Goal: Task Accomplishment & Management: Manage account settings

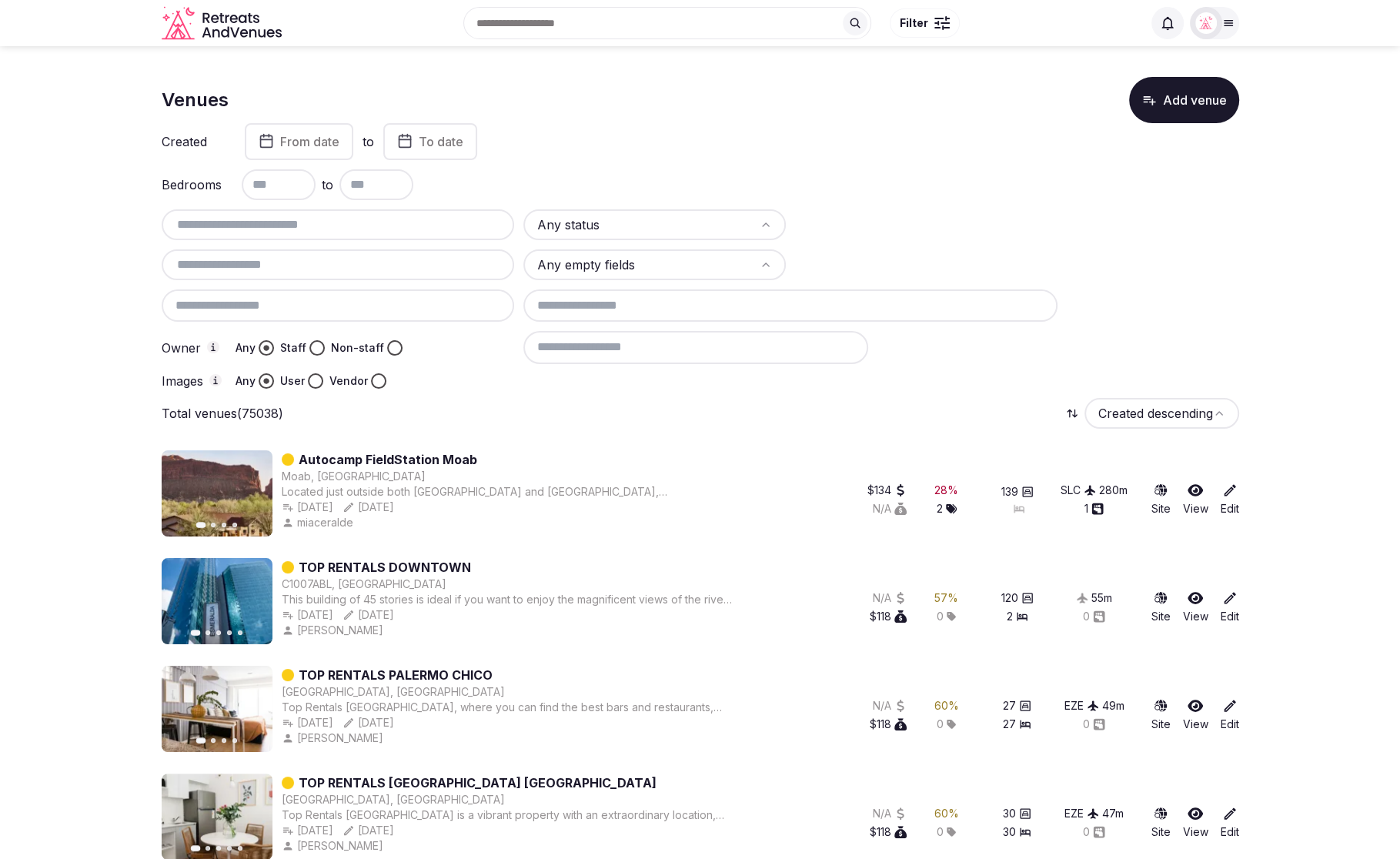
click at [1194, 252] on div "Any status Any empty fields Owner Any Staff Non-staff Images Any User Vendor" at bounding box center [700, 299] width 1078 height 179
click at [1176, 220] on div "Any status Any empty fields Owner Any Staff Non-staff Images Any User Vendor" at bounding box center [700, 299] width 1078 height 179
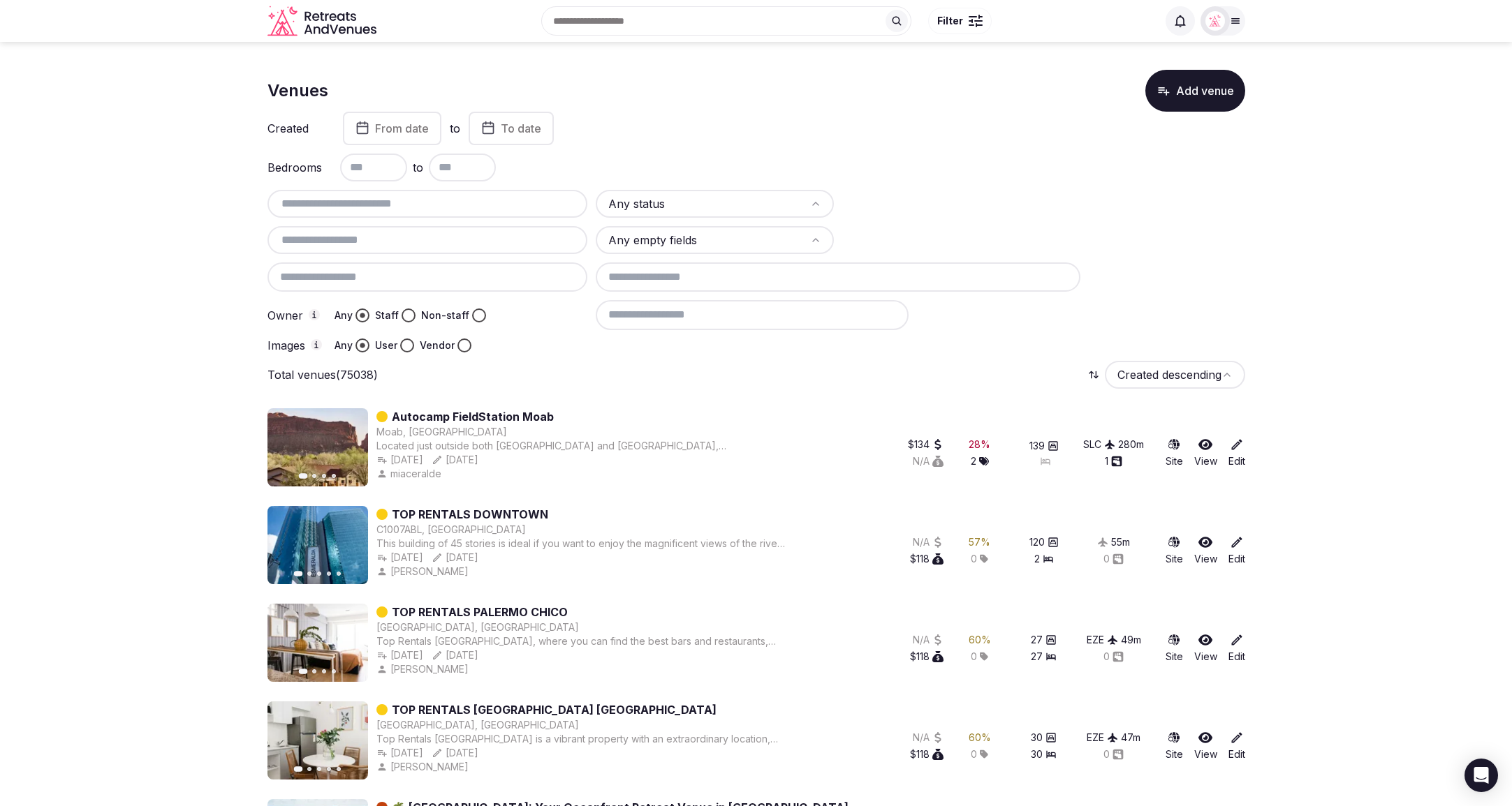
click at [1153, 293] on div "Any status Any empty fields Owner Any Staff Non-staff Images Any User Vendor" at bounding box center [756, 271] width 978 height 163
click at [991, 347] on div at bounding box center [920, 345] width 649 height 14
click at [394, 206] on input "text" at bounding box center [428, 203] width 310 height 17
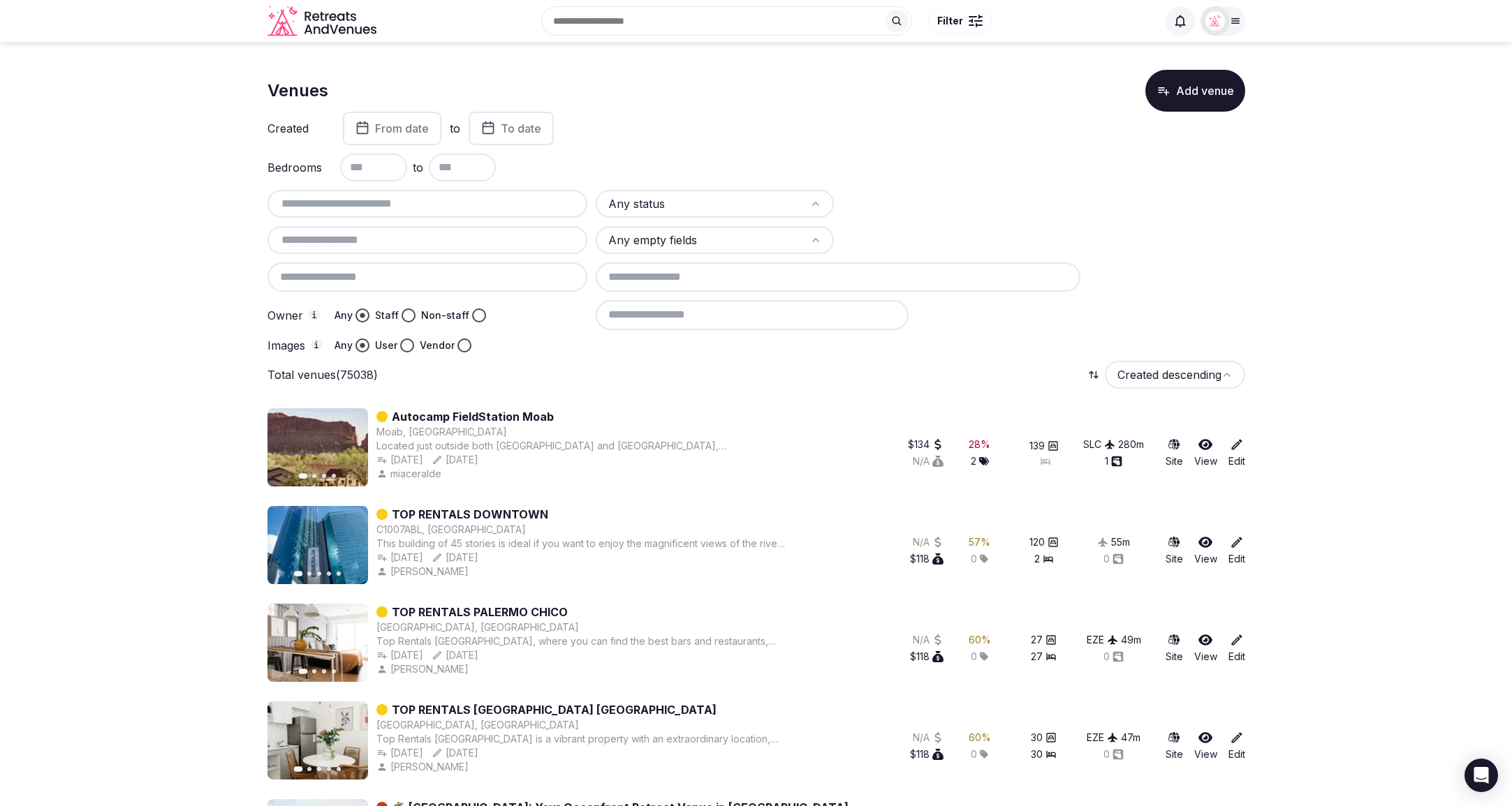
click at [1221, 98] on button "Add venue" at bounding box center [1195, 90] width 100 height 42
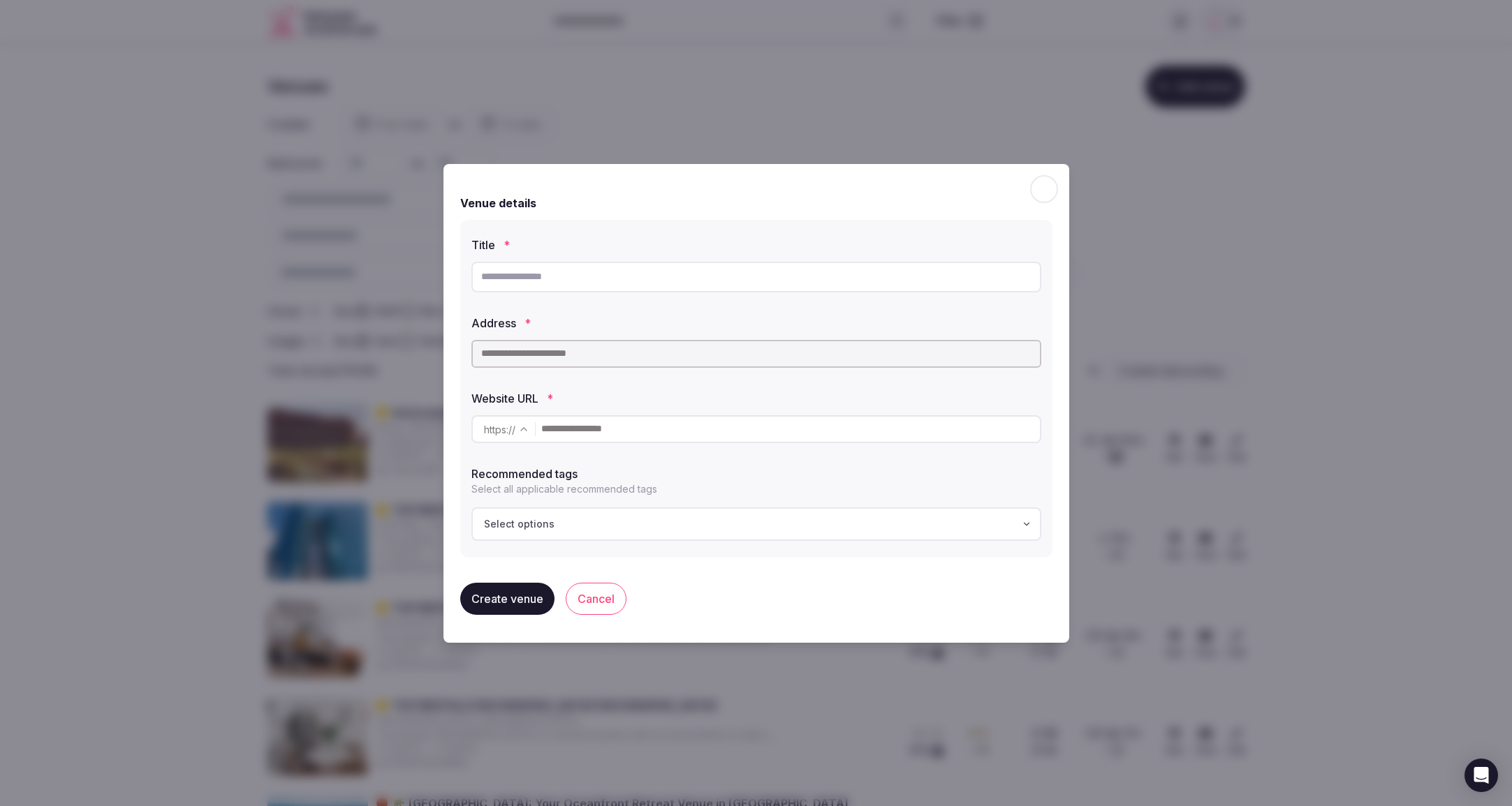
scroll to position [6, 0]
click at [1041, 194] on icon "button" at bounding box center [1043, 190] width 14 height 14
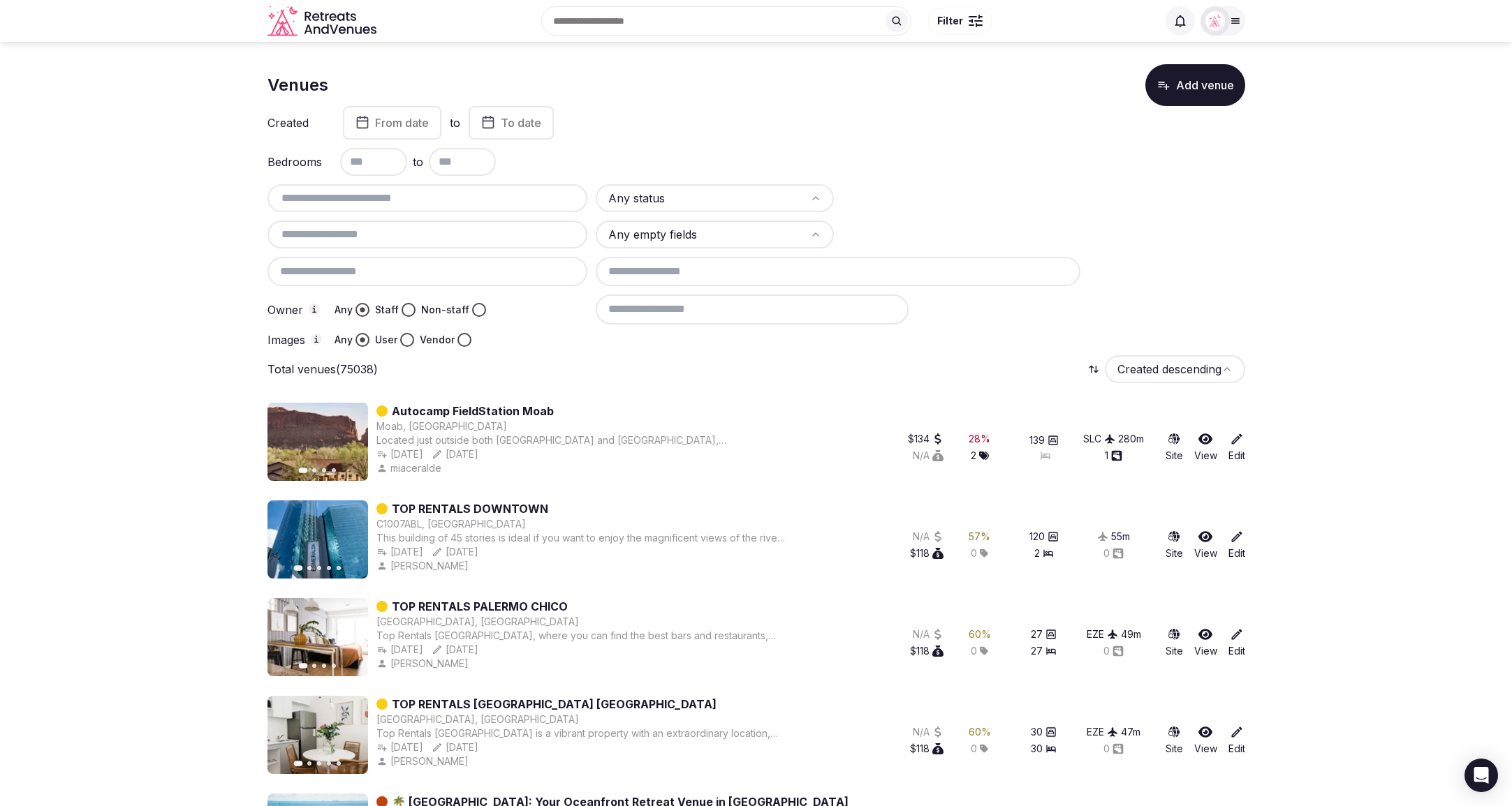
click at [335, 203] on input "text" at bounding box center [428, 198] width 310 height 17
click at [1096, 185] on div "Any status Any empty fields Owner Any Staff Non-staff Images Any User Vendor" at bounding box center [756, 265] width 978 height 163
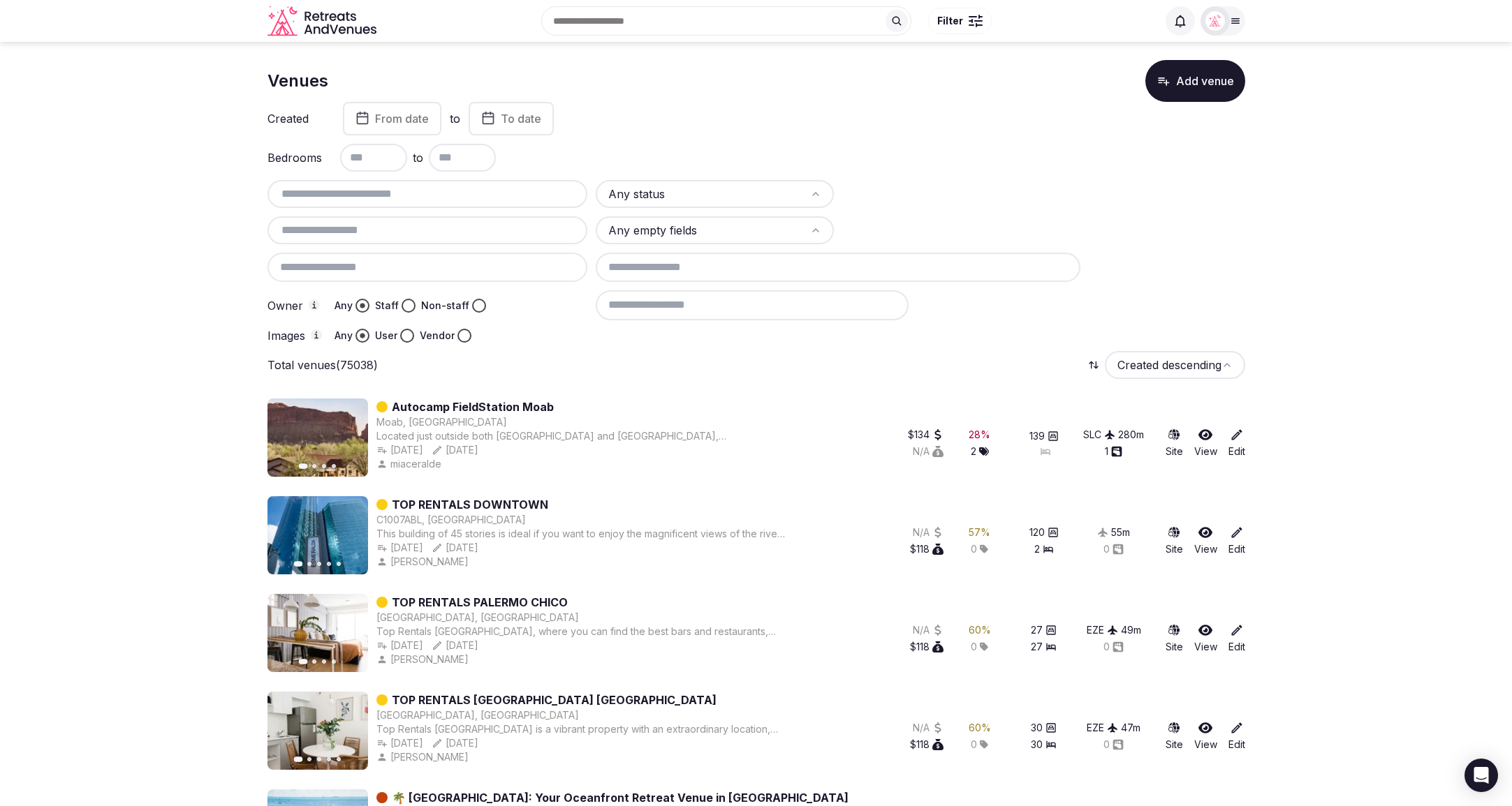
scroll to position [6, 0]
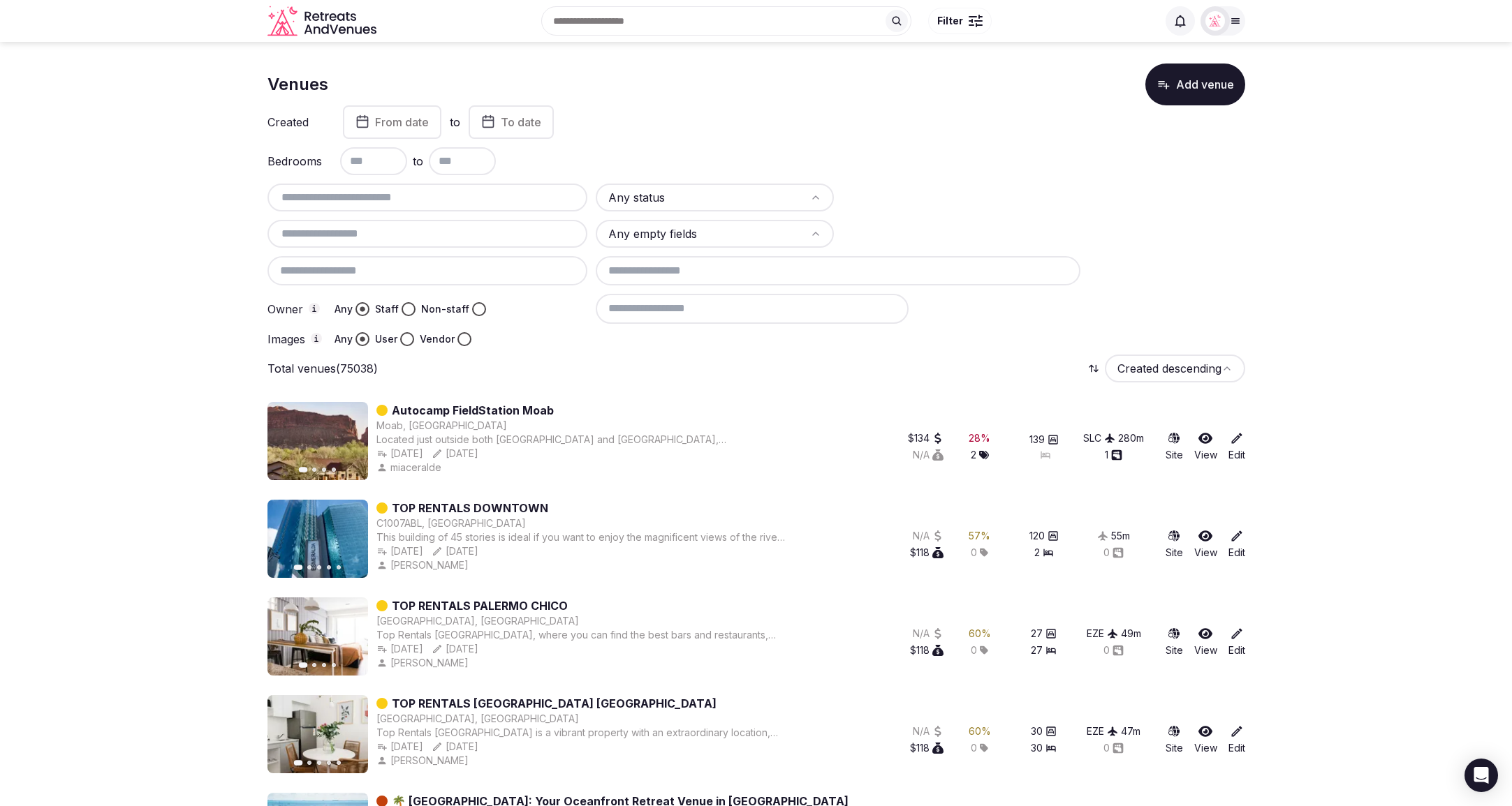
click at [1235, 22] on icon at bounding box center [1235, 21] width 11 height 11
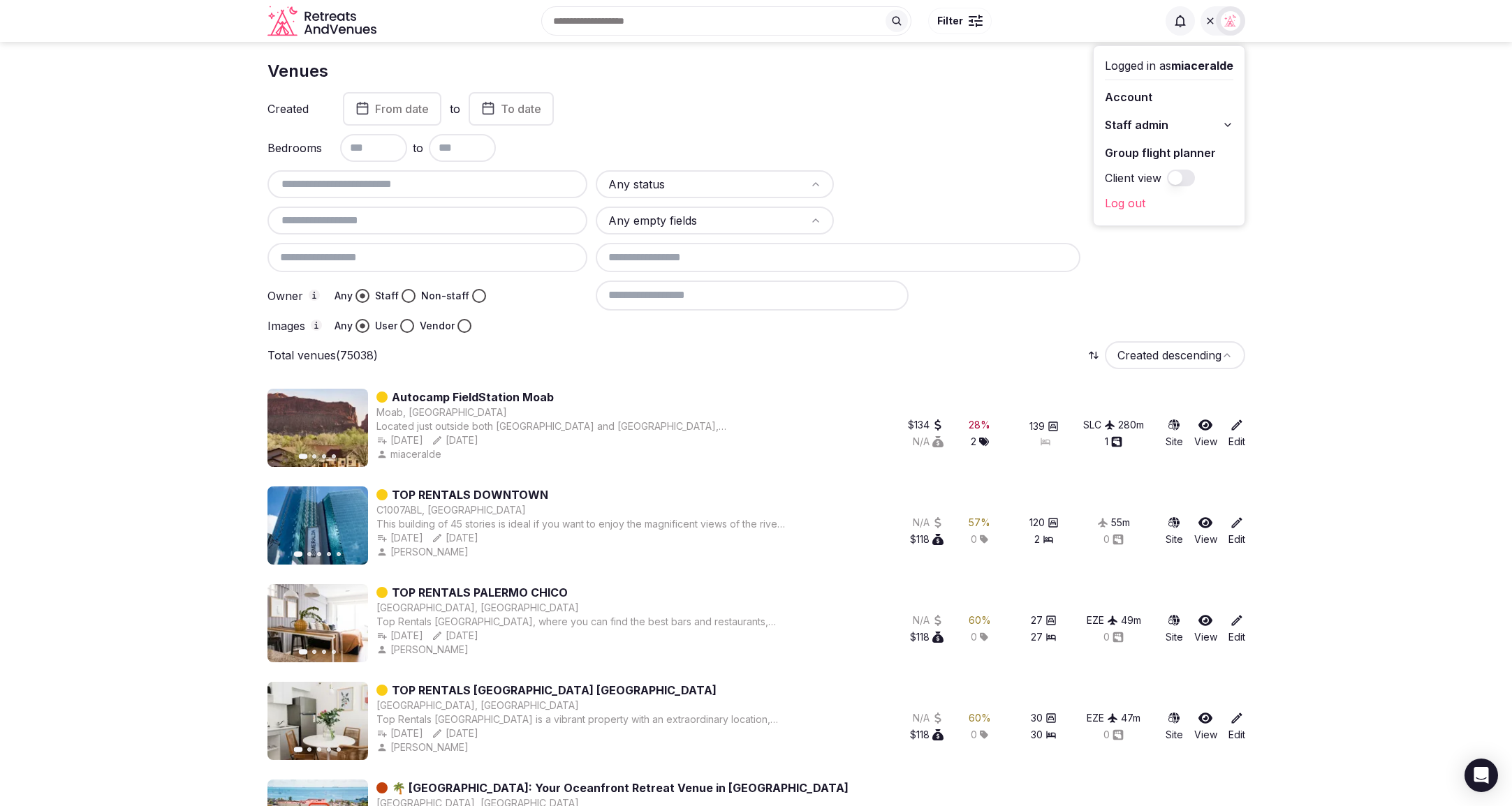
scroll to position [23, 0]
click at [1217, 121] on button "Staff admin" at bounding box center [1169, 125] width 128 height 22
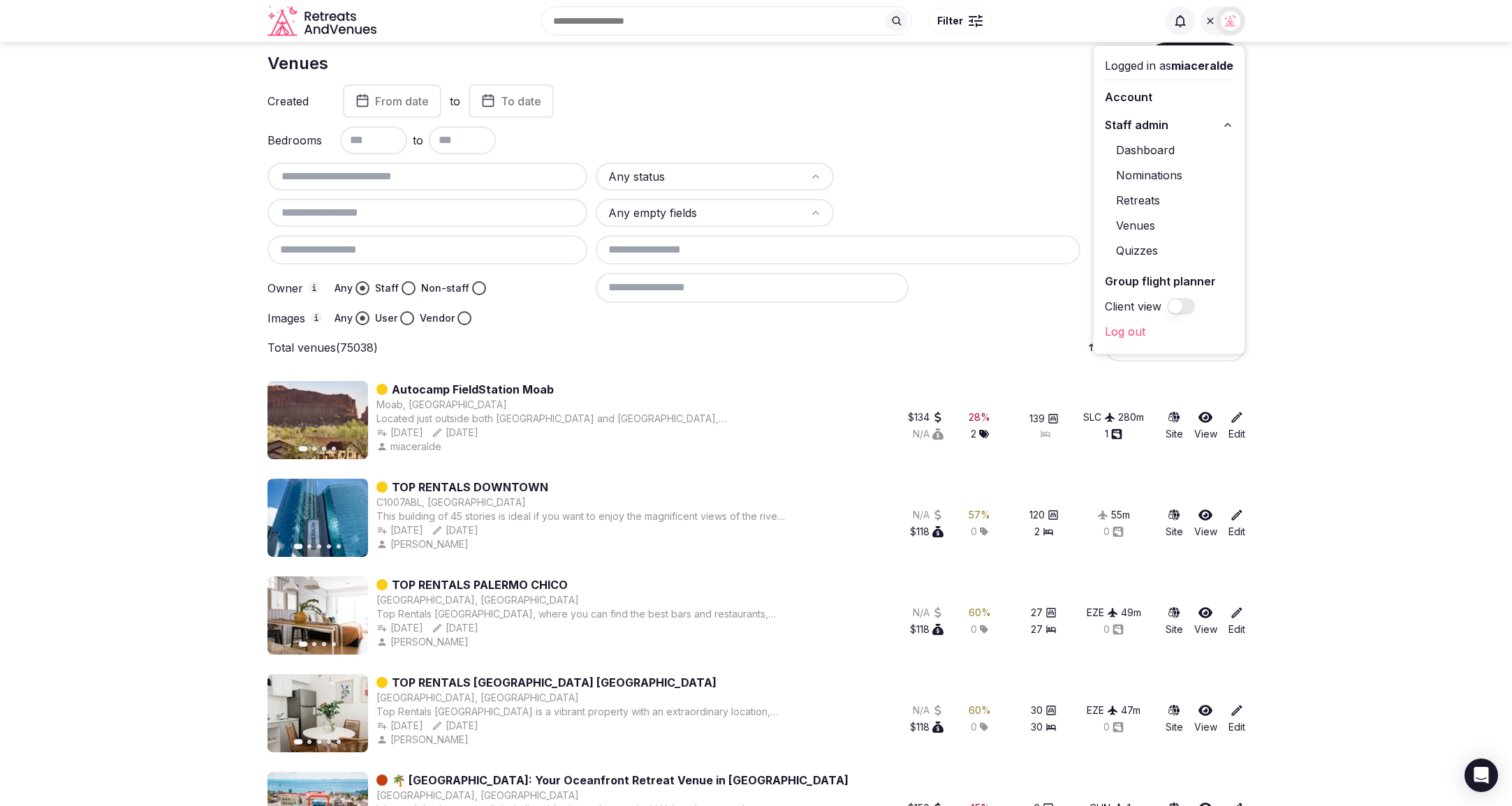
scroll to position [28, 0]
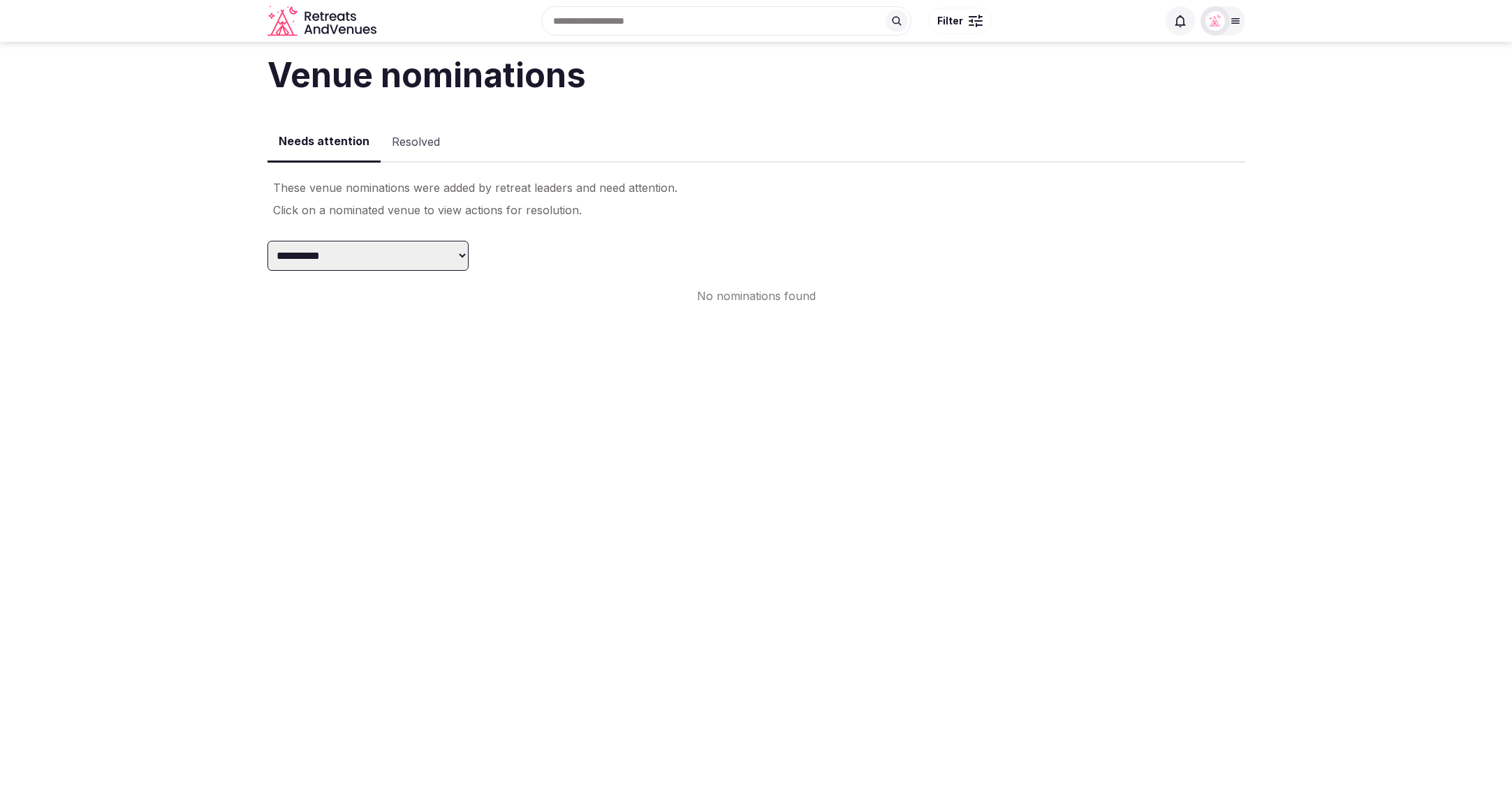
click at [1225, 151] on div "Needs attention Resolved" at bounding box center [756, 141] width 978 height 42
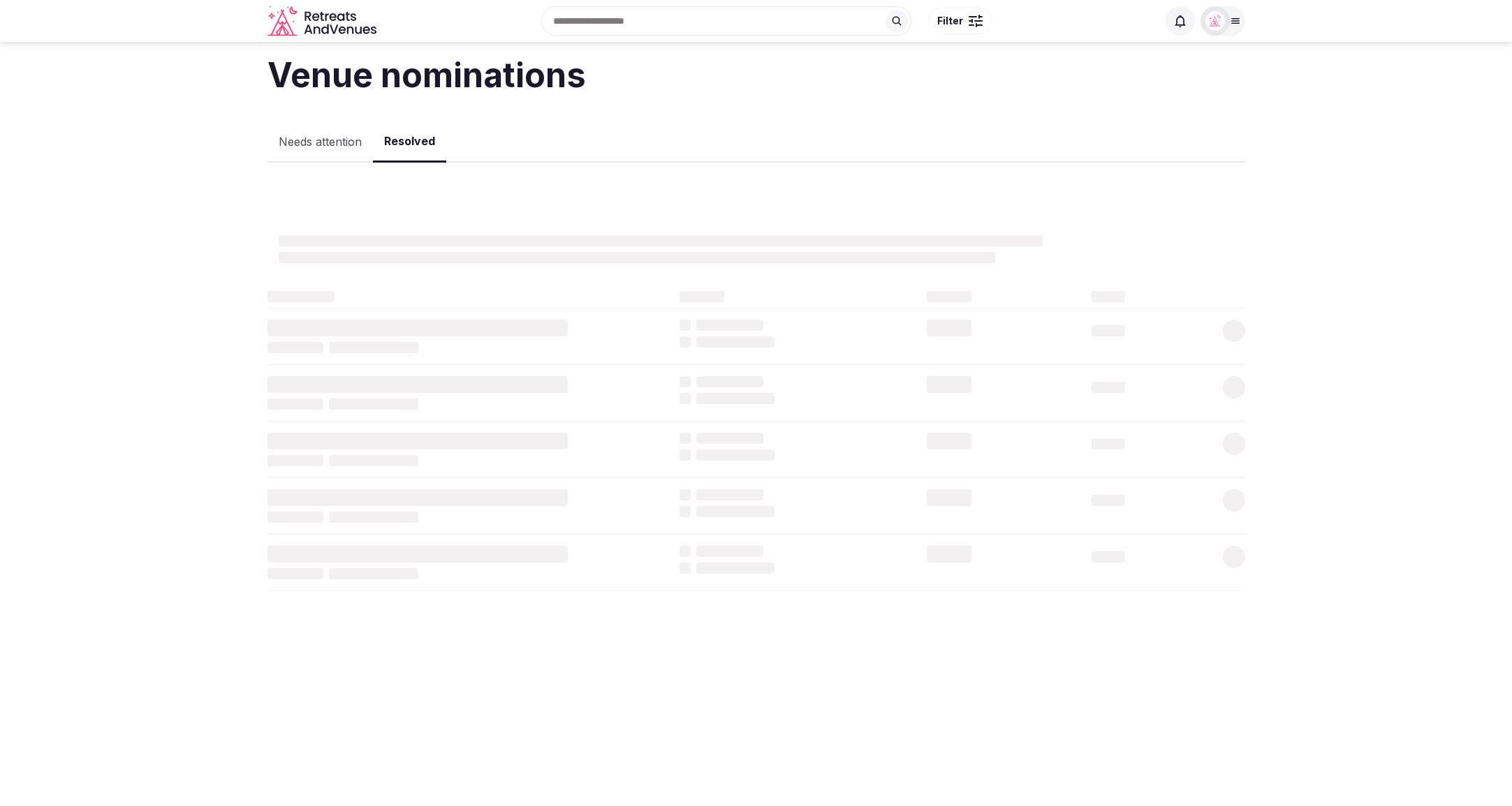
click at [425, 145] on button "Resolved" at bounding box center [409, 142] width 74 height 41
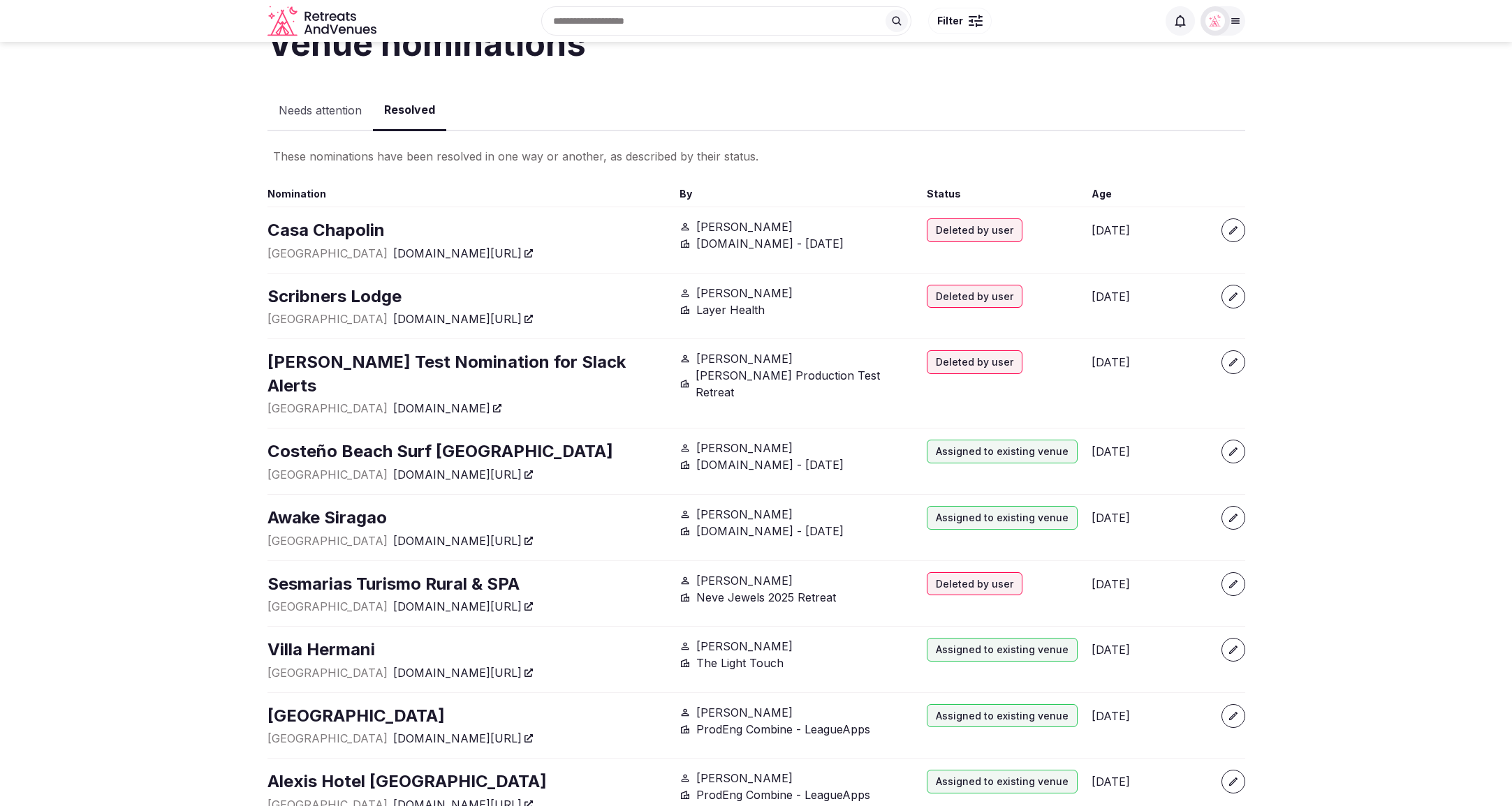
scroll to position [37, 0]
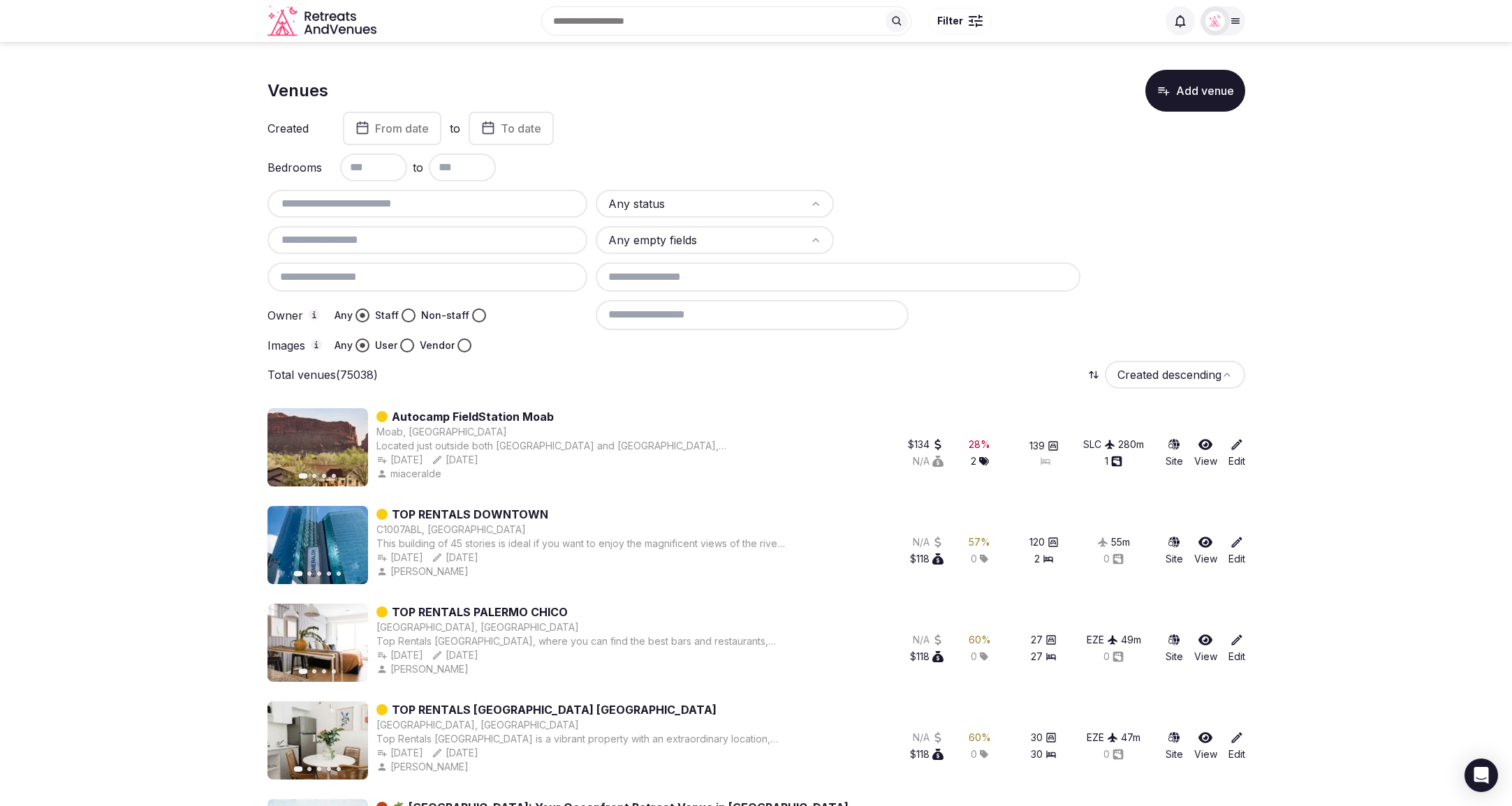
click at [1175, 92] on button "Add venue" at bounding box center [1195, 91] width 100 height 42
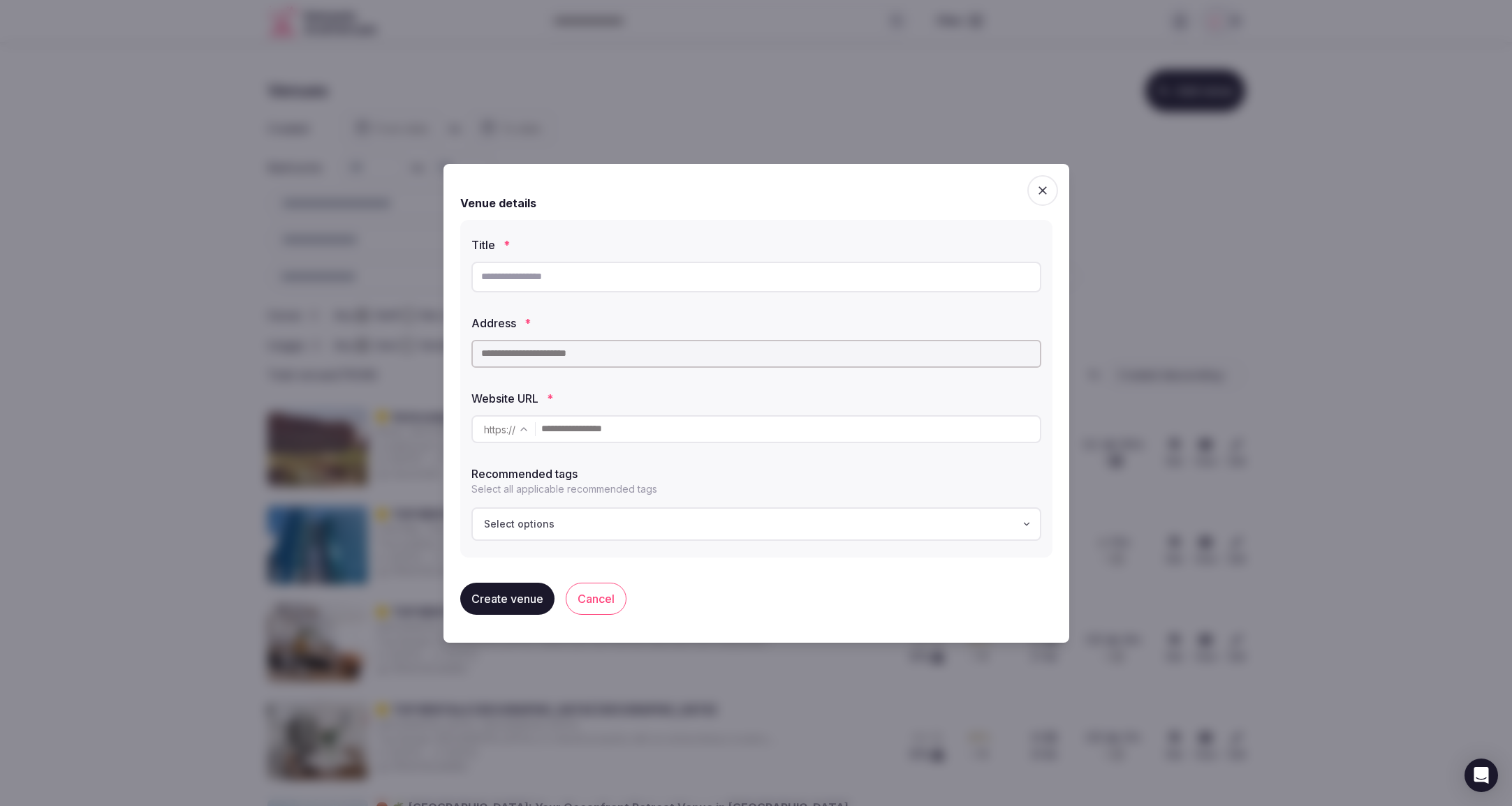
click at [506, 281] on input "text" at bounding box center [756, 277] width 570 height 30
click at [1039, 191] on icon "button" at bounding box center [1043, 190] width 14 height 14
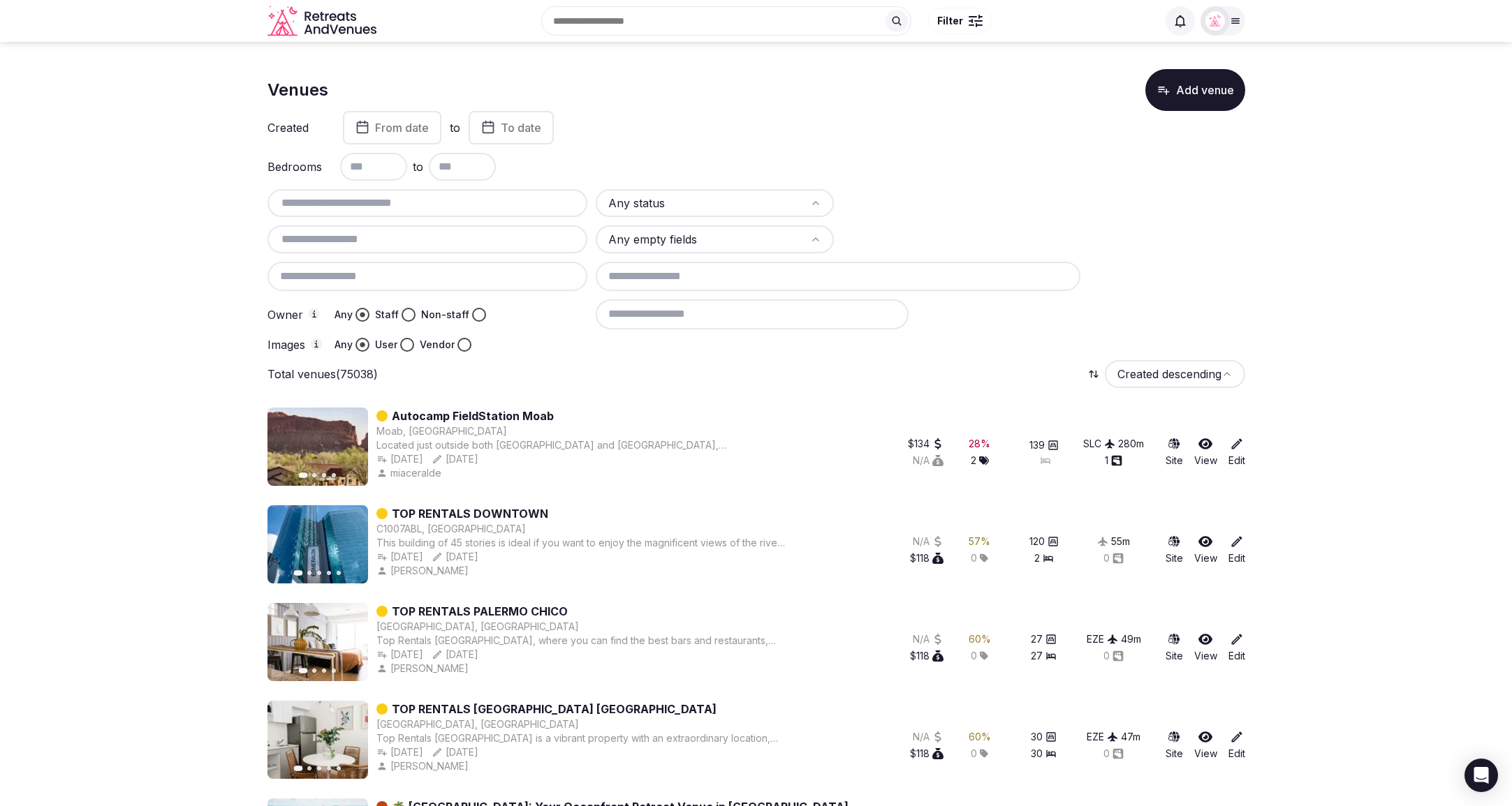
click at [1180, 103] on button "Add venue" at bounding box center [1195, 90] width 100 height 42
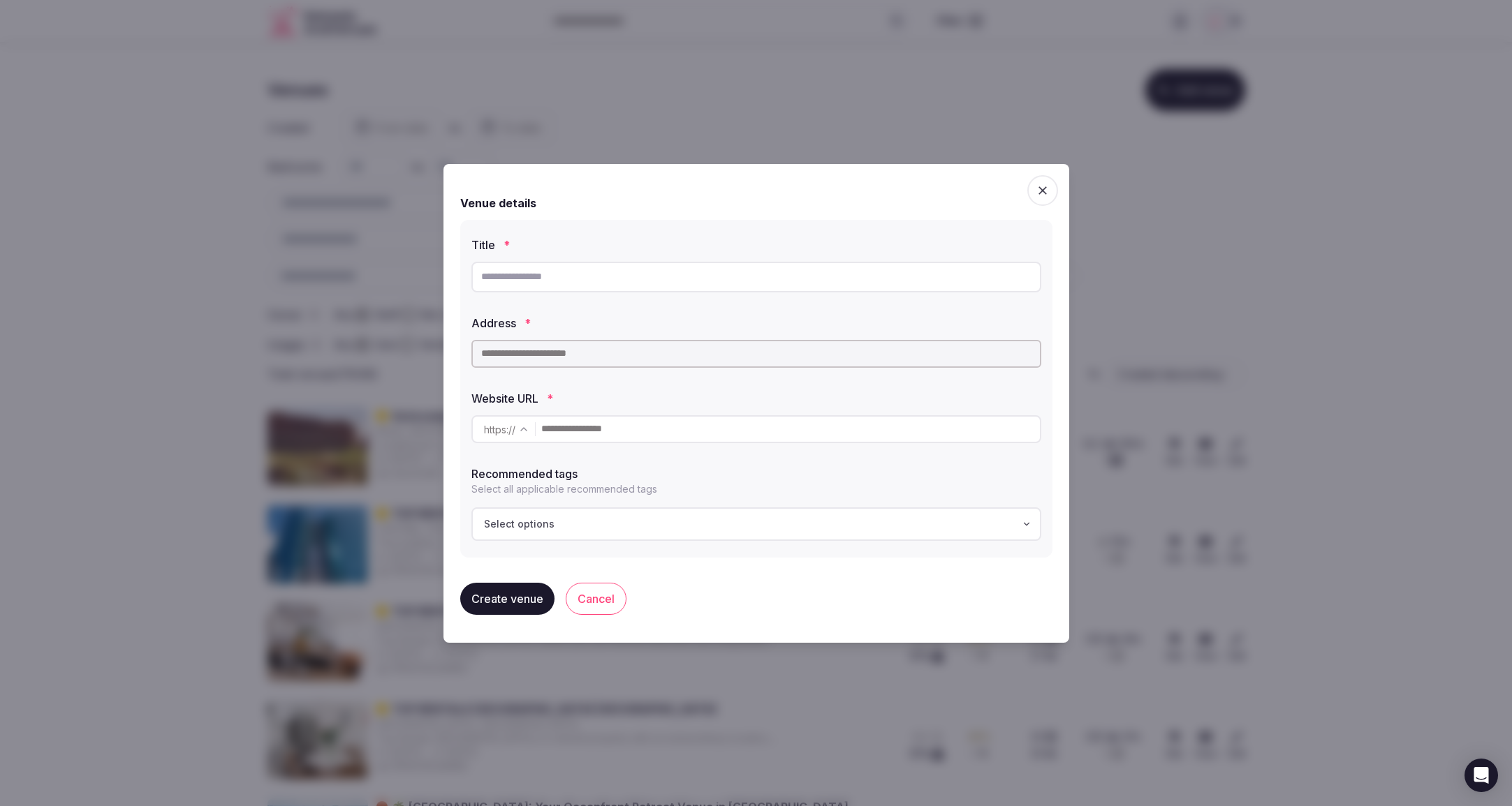
scroll to position [4, 0]
click at [544, 277] on input "text" at bounding box center [756, 277] width 570 height 30
click at [600, 274] on input "text" at bounding box center [756, 277] width 570 height 30
click at [607, 312] on div "Address *" at bounding box center [756, 319] width 570 height 19
click at [838, 202] on div "Venue details" at bounding box center [757, 203] width 593 height 17
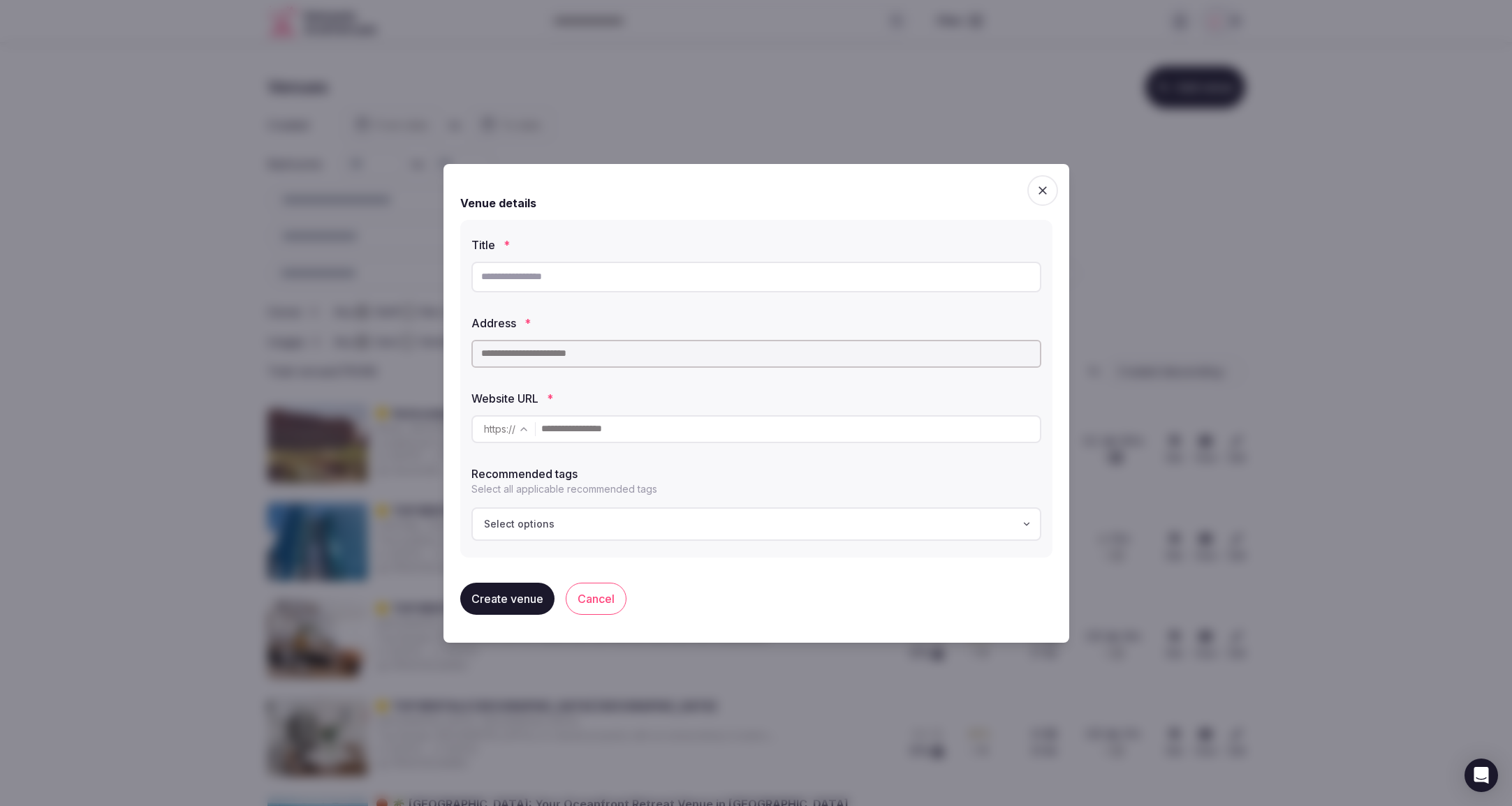
click at [1039, 193] on icon "button" at bounding box center [1043, 190] width 14 height 14
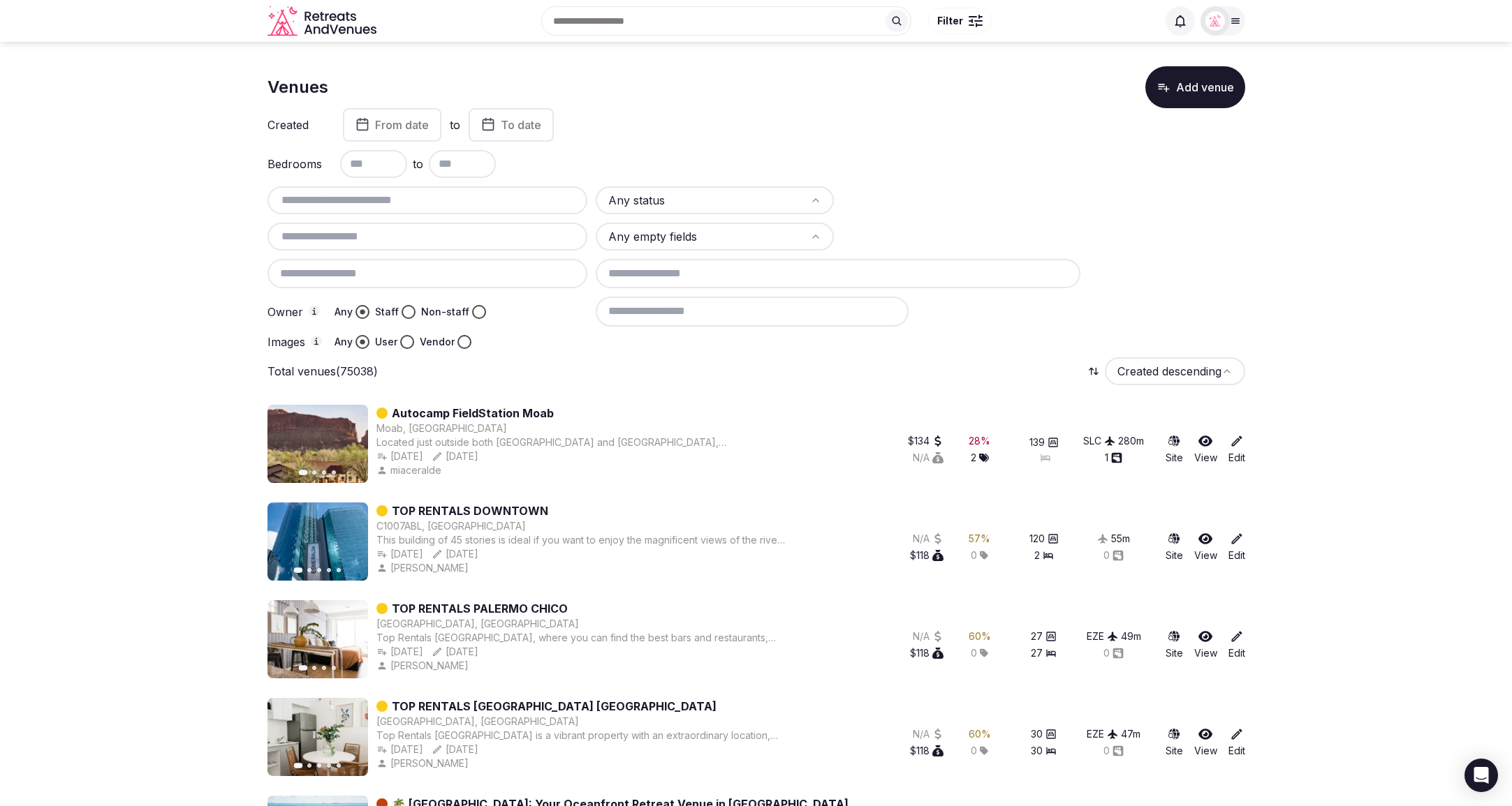
click at [1037, 194] on div at bounding box center [961, 200] width 238 height 28
click at [757, 122] on div "Created From date to To date" at bounding box center [756, 125] width 978 height 33
click at [969, 166] on div "Bedrooms to" at bounding box center [756, 164] width 978 height 28
click at [879, 170] on div "Bedrooms to" at bounding box center [756, 164] width 978 height 28
click at [912, 157] on div "Bedrooms to" at bounding box center [756, 164] width 978 height 28
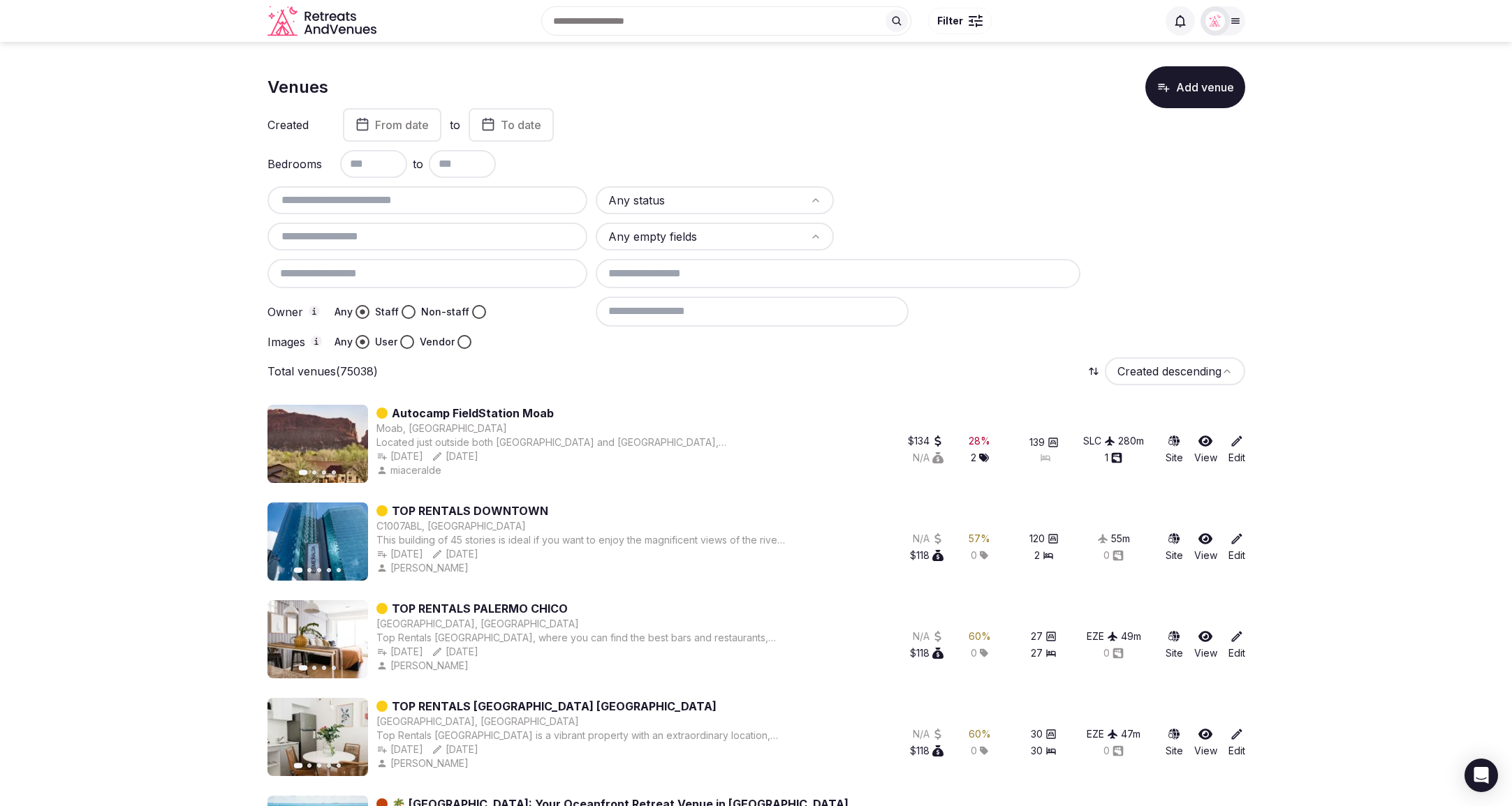
click at [985, 165] on div "Bedrooms to" at bounding box center [756, 164] width 978 height 28
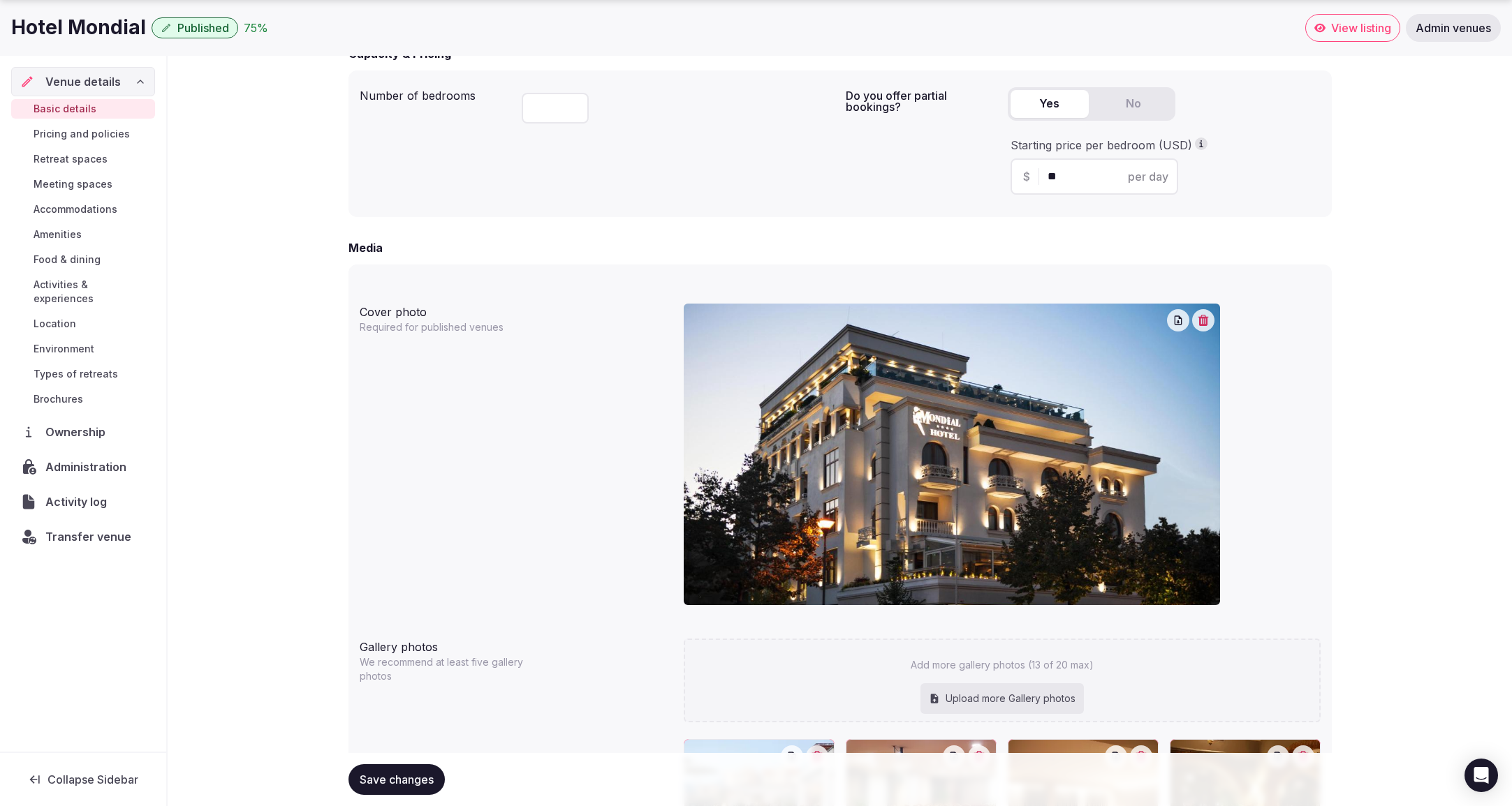
scroll to position [941, 0]
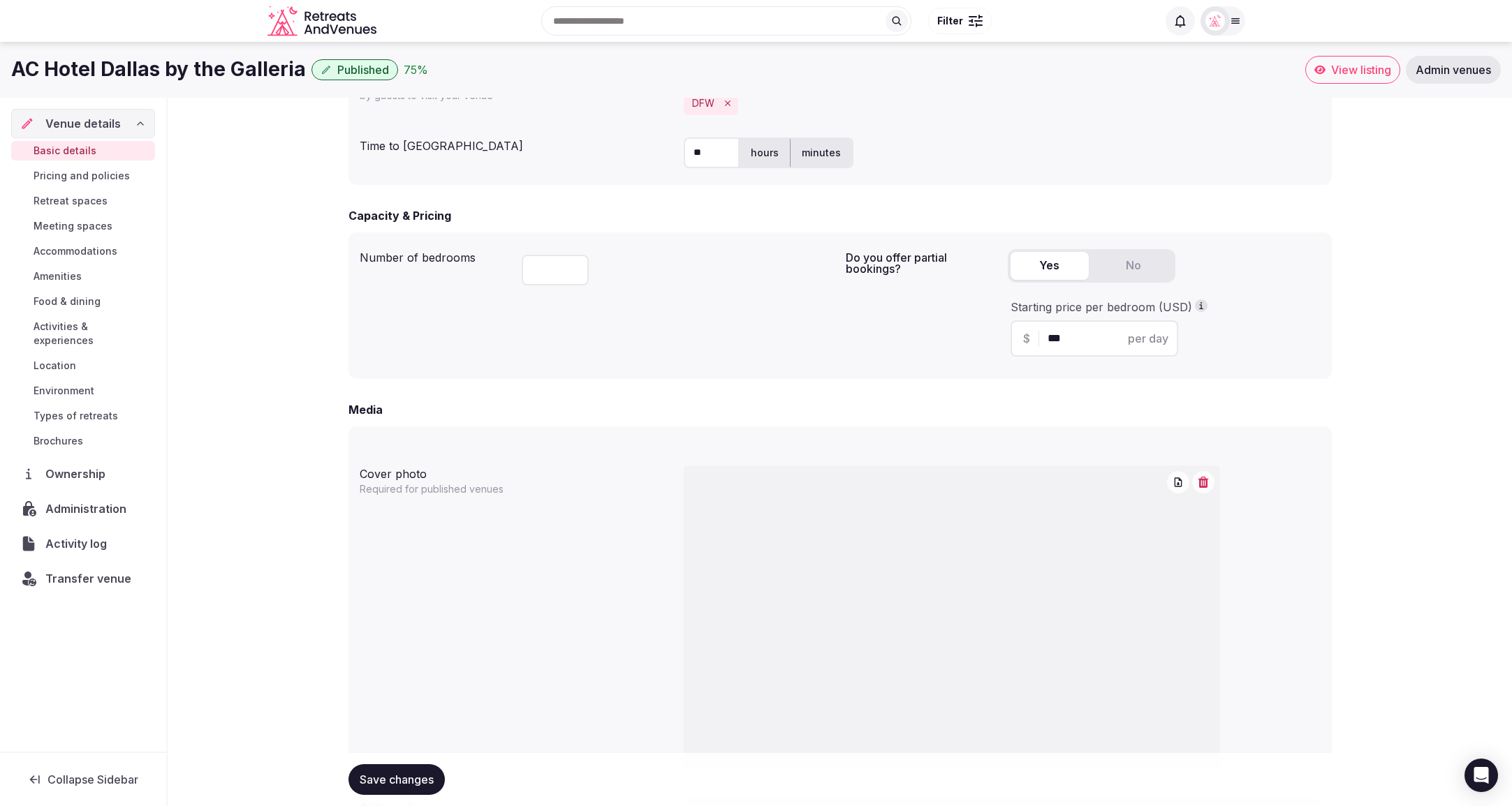
scroll to position [771, 0]
